Goal: Task Accomplishment & Management: Use online tool/utility

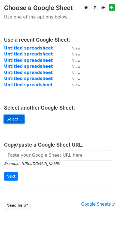
click at [11, 116] on link "Select..." at bounding box center [14, 119] width 20 height 8
click at [28, 117] on main "Choose a Google Sheet Use one of the options below... Use a recent Google Sheet…" at bounding box center [59, 107] width 119 height 206
click at [20, 116] on link "Select..." at bounding box center [14, 119] width 20 height 8
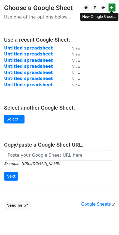
click at [112, 7] on icon at bounding box center [111, 7] width 3 height 4
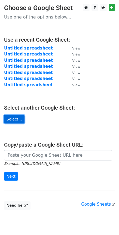
click at [13, 117] on link "Select..." at bounding box center [14, 119] width 20 height 8
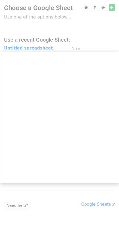
click at [93, 41] on div at bounding box center [59, 126] width 119 height 253
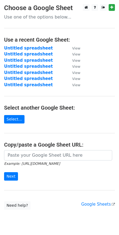
click at [41, 117] on main "Choose a Google Sheet Use one of the options below... Use a recent Google Sheet…" at bounding box center [59, 107] width 119 height 206
click at [14, 121] on link "Select..." at bounding box center [14, 119] width 20 height 8
click at [76, 49] on small "View" at bounding box center [76, 48] width 8 height 4
click at [33, 48] on strong "Untitled spreadsheet" at bounding box center [28, 48] width 49 height 5
click at [40, 49] on strong "Untitled spreadsheet" at bounding box center [28, 48] width 49 height 5
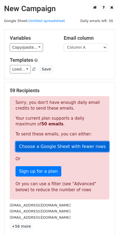
click at [65, 145] on link "Choose a Google Sheet with fewer rows" at bounding box center [63, 146] width 94 height 10
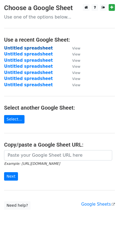
click at [28, 48] on strong "Untitled spreadsheet" at bounding box center [28, 48] width 49 height 5
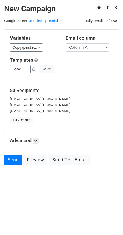
click at [36, 144] on div "Advanced Tracking Track Opens UTM Codes Track Clicks Filters Only include sprea…" at bounding box center [61, 140] width 114 height 17
click at [36, 144] on h5 "Advanced" at bounding box center [61, 141] width 103 height 6
click at [36, 140] on icon at bounding box center [35, 140] width 3 height 3
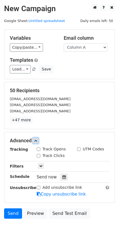
scroll to position [27, 0]
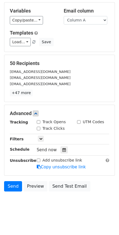
click at [39, 162] on input "Add unsubscribe link" at bounding box center [39, 161] width 4 height 4
checkbox input "true"
click at [62, 151] on icon at bounding box center [64, 150] width 4 height 4
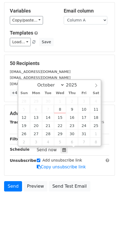
click at [88, 153] on div "Send now" at bounding box center [69, 149] width 64 height 7
click at [52, 199] on body "New Campaign Daily emails left: 50 Google Sheet: Untitled spreadsheet Variables…" at bounding box center [59, 96] width 119 height 239
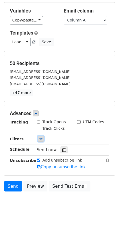
click at [42, 139] on icon at bounding box center [40, 138] width 3 height 3
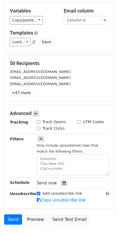
click at [39, 122] on input "Track Opens" at bounding box center [39, 122] width 4 height 4
click at [39, 123] on input "Track Opens" at bounding box center [39, 122] width 4 height 4
checkbox input "false"
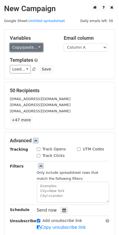
click at [35, 46] on link "Copy/paste..." at bounding box center [26, 47] width 33 height 8
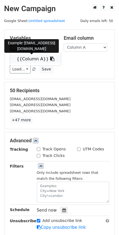
click at [32, 57] on link "{{Column A}}" at bounding box center [35, 59] width 51 height 9
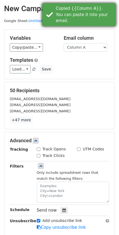
click at [70, 11] on div "Copied {{Column A}}. You can paste it into your email." at bounding box center [85, 14] width 58 height 19
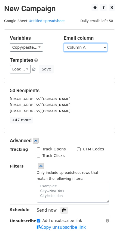
click at [83, 48] on select "Column A" at bounding box center [86, 47] width 44 height 8
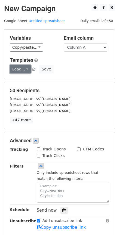
click at [20, 69] on link "Load..." at bounding box center [20, 69] width 21 height 8
click at [79, 67] on div "Load... No templates saved Save" at bounding box center [59, 69] width 107 height 8
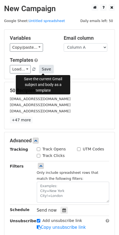
click at [42, 70] on button "Save" at bounding box center [46, 69] width 14 height 8
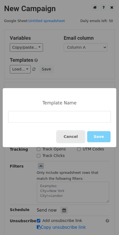
click at [76, 138] on button "Cancel" at bounding box center [70, 136] width 27 height 11
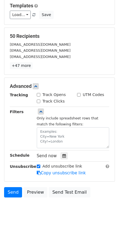
scroll to position [63, 0]
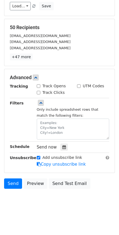
click at [54, 195] on body "New Campaign Daily emails left: 50 Google Sheet: Untitled spreadsheet Variables…" at bounding box center [59, 77] width 119 height 272
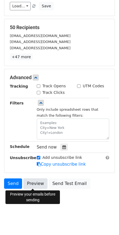
click at [36, 183] on link "Preview" at bounding box center [35, 183] width 24 height 10
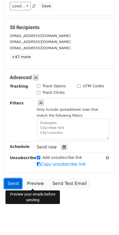
click at [16, 183] on link "Send" at bounding box center [13, 183] width 18 height 10
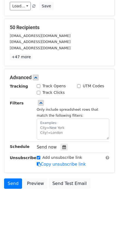
click at [24, 218] on html "New Campaign Daily emails left: 50 Google Sheet: Untitled spreadsheet Variables…" at bounding box center [59, 86] width 119 height 298
click at [11, 185] on link "Send" at bounding box center [13, 183] width 18 height 10
click at [30, 208] on body "New Campaign Daily emails left: 50 Google Sheet: Untitled spreadsheet Variables…" at bounding box center [59, 77] width 119 height 272
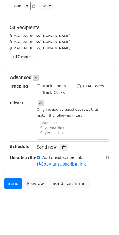
scroll to position [0, 0]
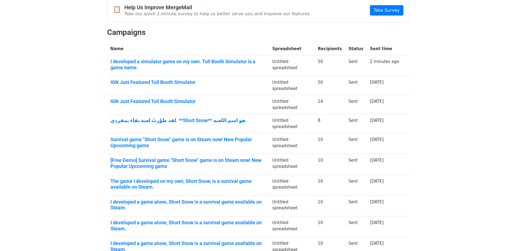
click at [70, 133] on body "MergeMail Campaigns Templates Reports Open Gmail Daily emails left: 0 Help [EMA…" at bounding box center [258, 119] width 516 height 350
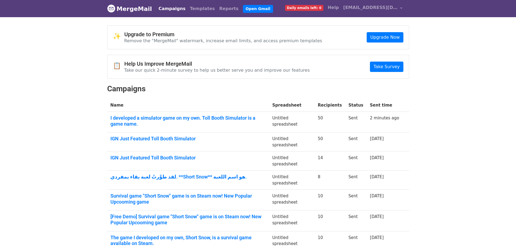
click at [426, 102] on body "MergeMail Campaigns Templates Reports Open Gmail Daily emails left: 0 Help [EMA…" at bounding box center [258, 175] width 516 height 350
